Goal: Register for event/course

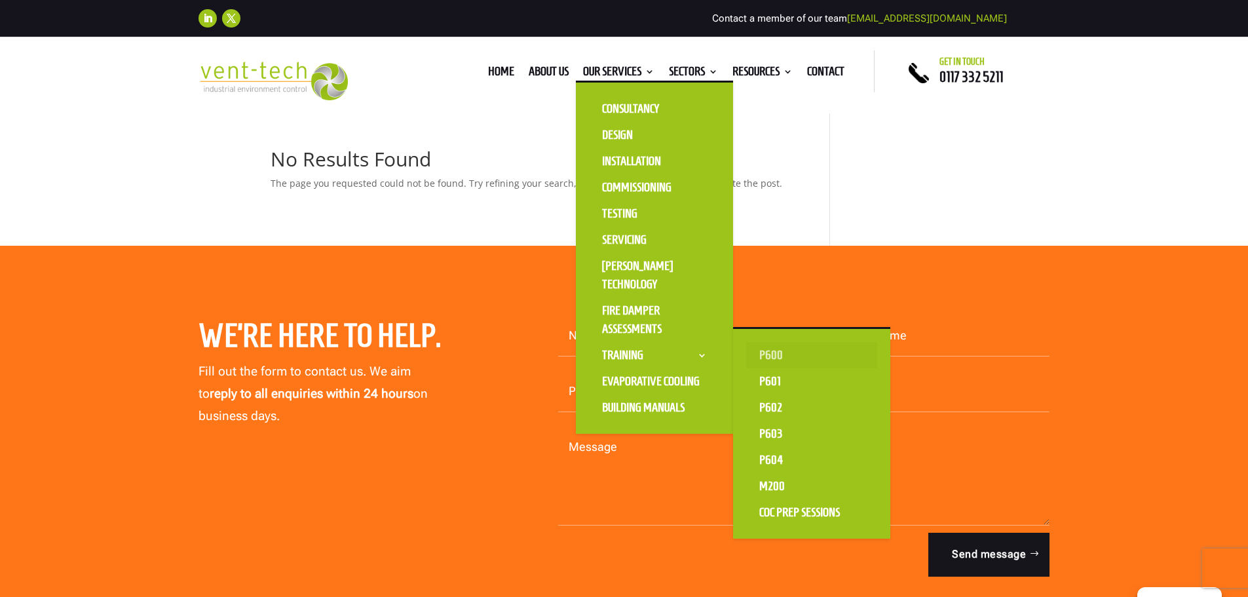
click at [770, 354] on link "P600" at bounding box center [811, 355] width 131 height 26
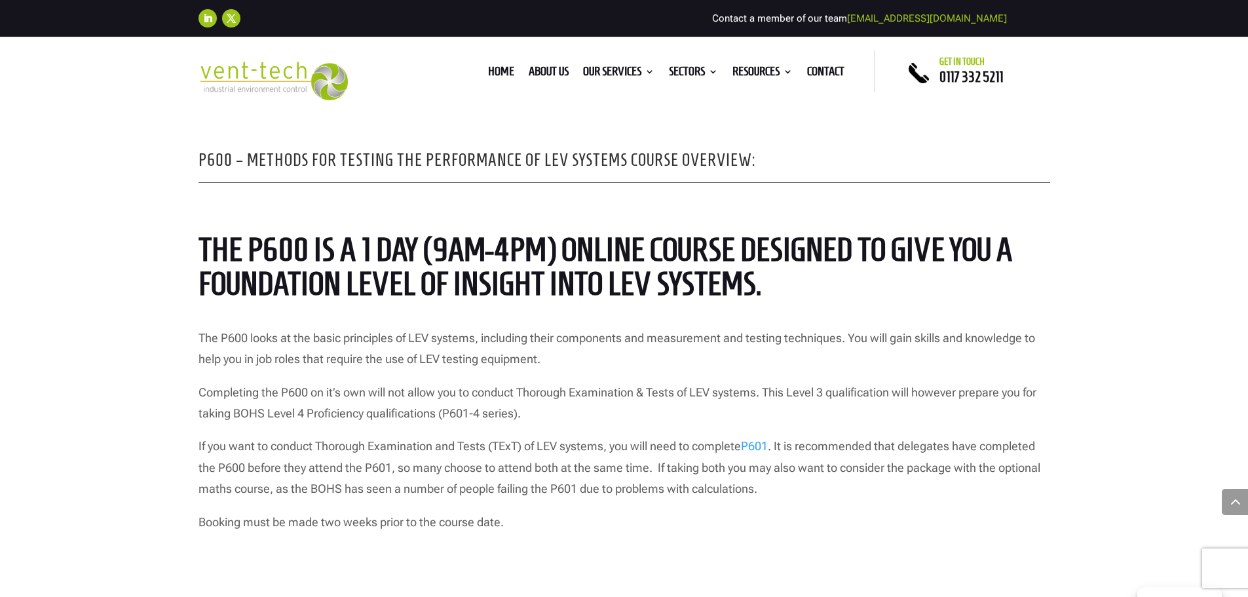
scroll to position [1048, 0]
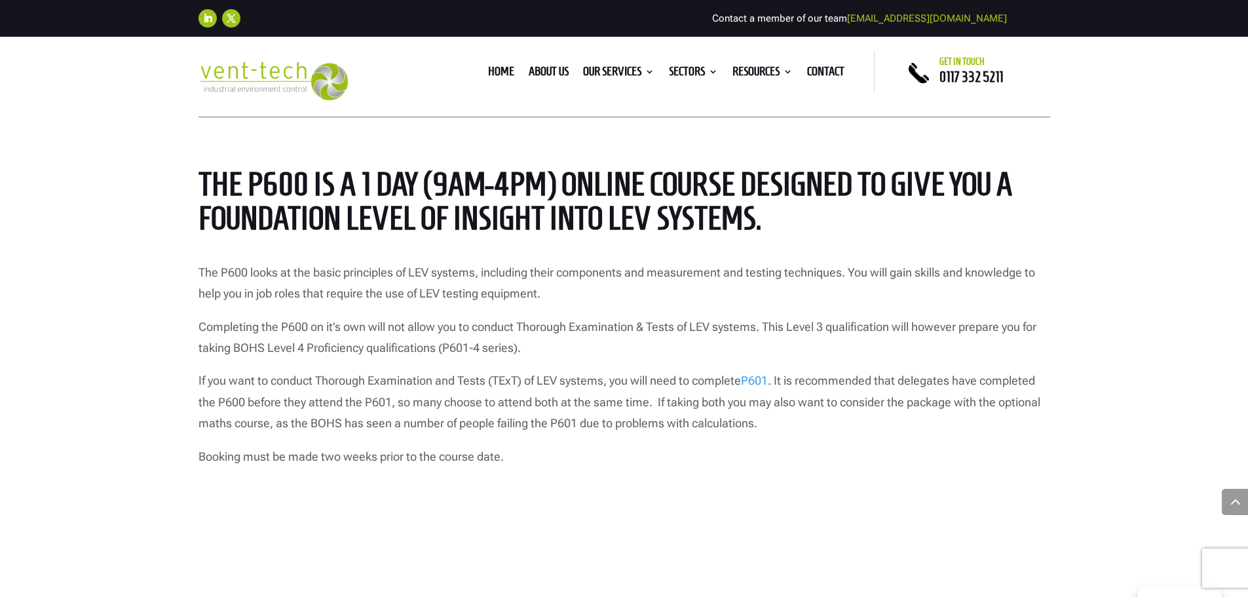
click at [616, 460] on p "Booking must be made two weeks prior to the course date." at bounding box center [625, 456] width 852 height 21
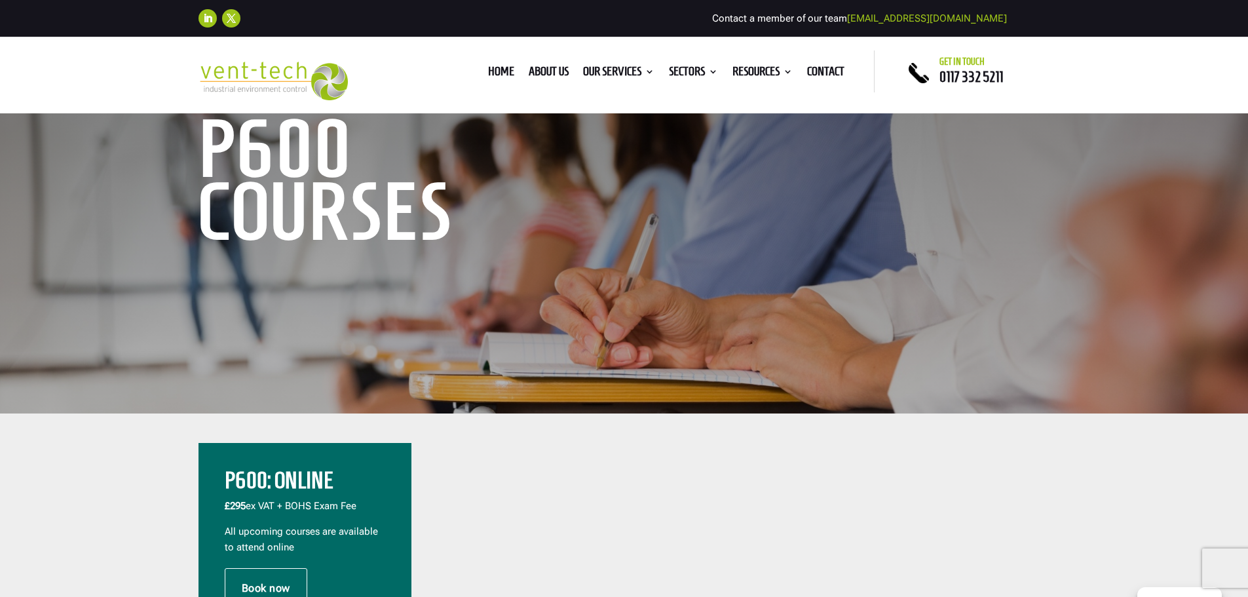
scroll to position [0, 0]
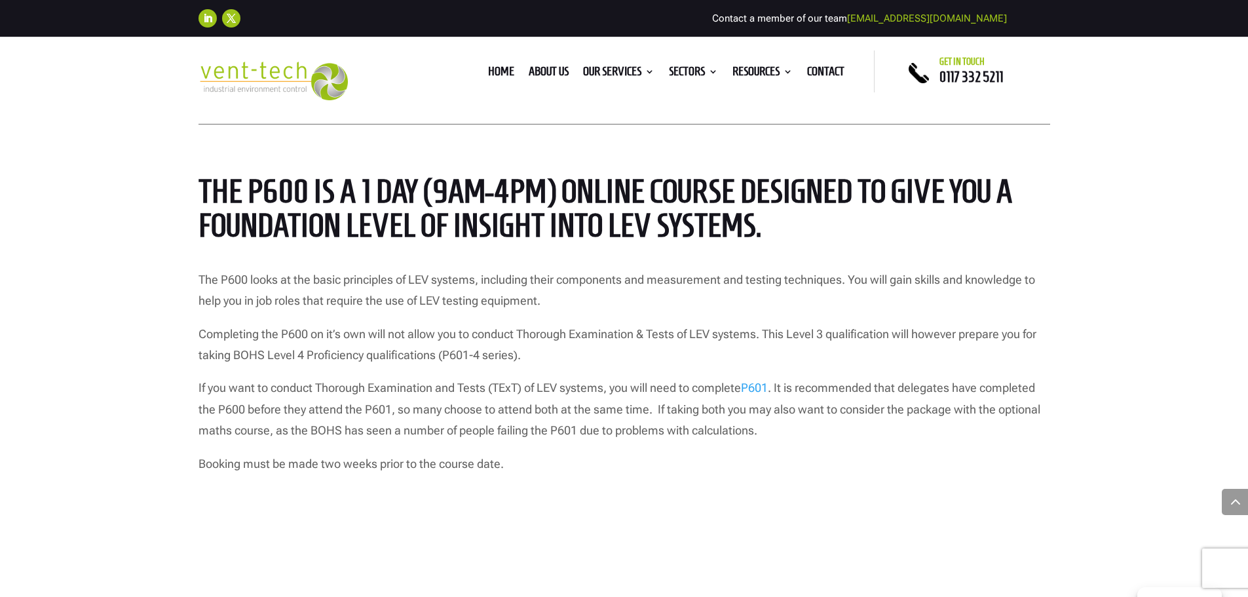
scroll to position [1048, 0]
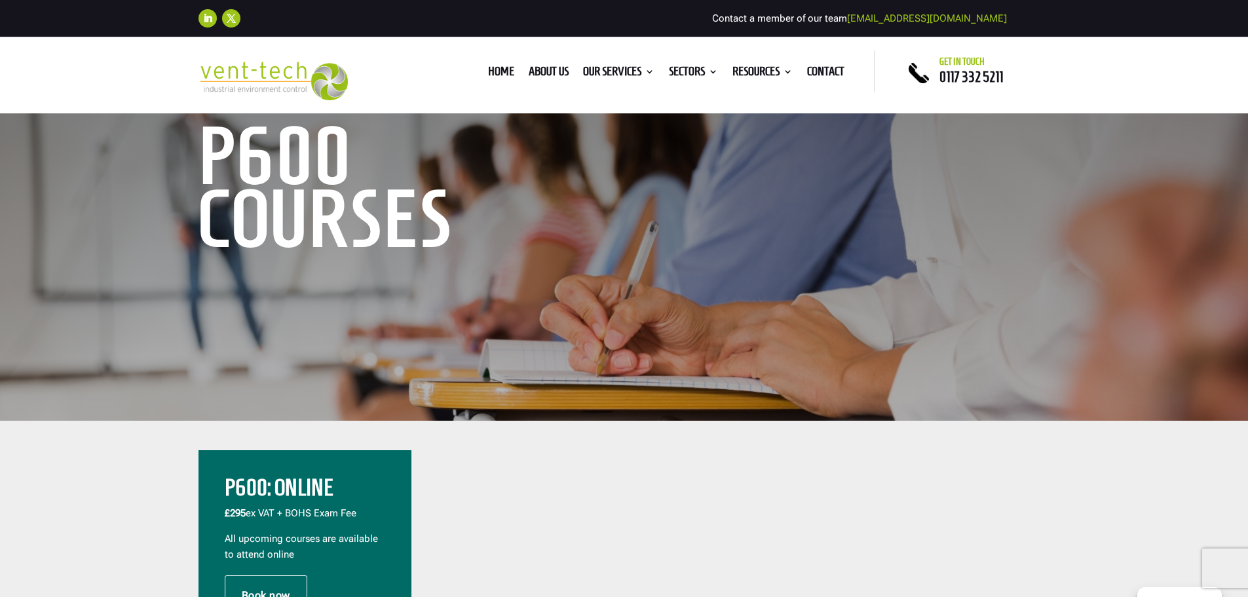
scroll to position [328, 0]
